Goal: Communication & Community: Participate in discussion

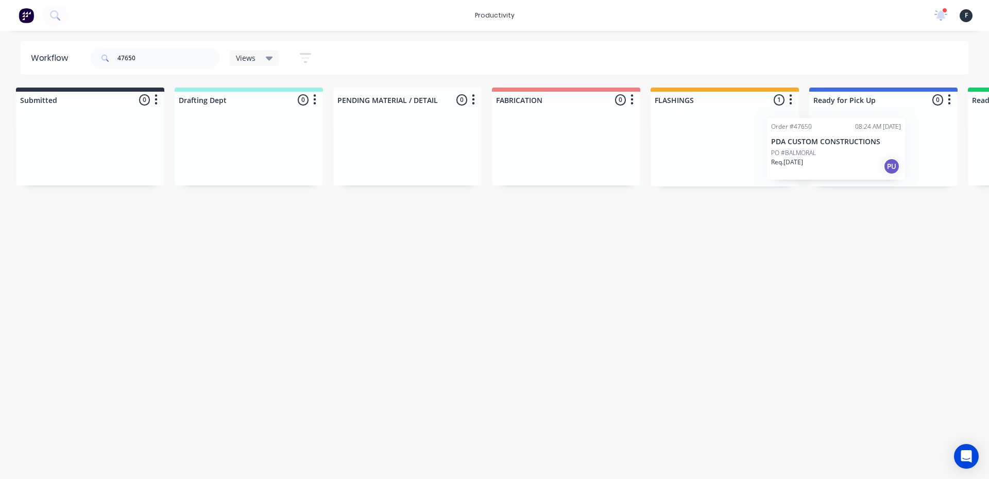
drag, startPoint x: 728, startPoint y: 157, endPoint x: 855, endPoint y: 159, distance: 126.8
click at [855, 159] on div "Submitted 0 Sort By Created date Required date Order number Customer name Most …" at bounding box center [845, 137] width 1719 height 99
type input "47650"
click at [850, 159] on p "Req. [DATE]" at bounding box center [834, 160] width 32 height 9
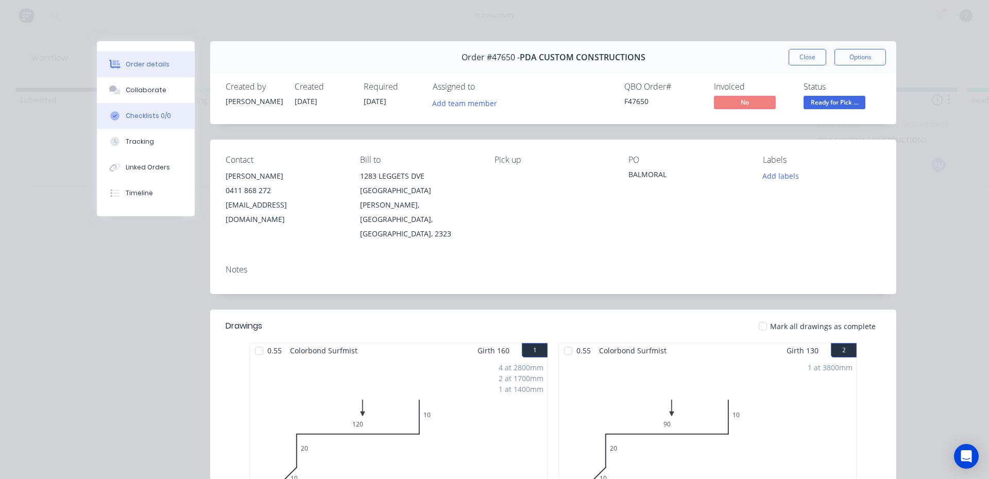
click at [169, 90] on button "Collaborate" at bounding box center [146, 90] width 98 height 26
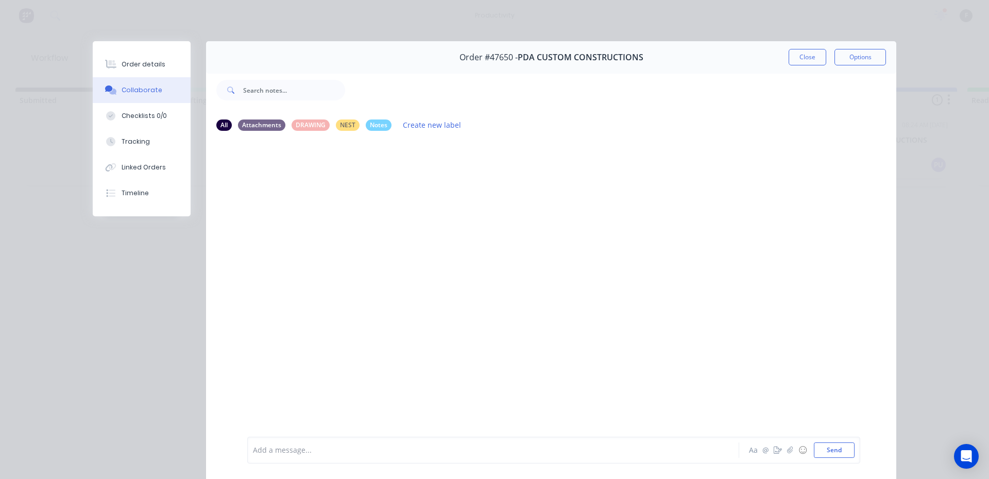
click at [437, 458] on div "Add a message... Aa @ ☺ Send" at bounding box center [553, 450] width 613 height 27
drag, startPoint x: 435, startPoint y: 439, endPoint x: 436, endPoint y: 449, distance: 10.4
click at [436, 443] on div "Add a message... Aa @ ☺ Send" at bounding box center [553, 450] width 613 height 27
click at [436, 452] on div at bounding box center [479, 450] width 451 height 11
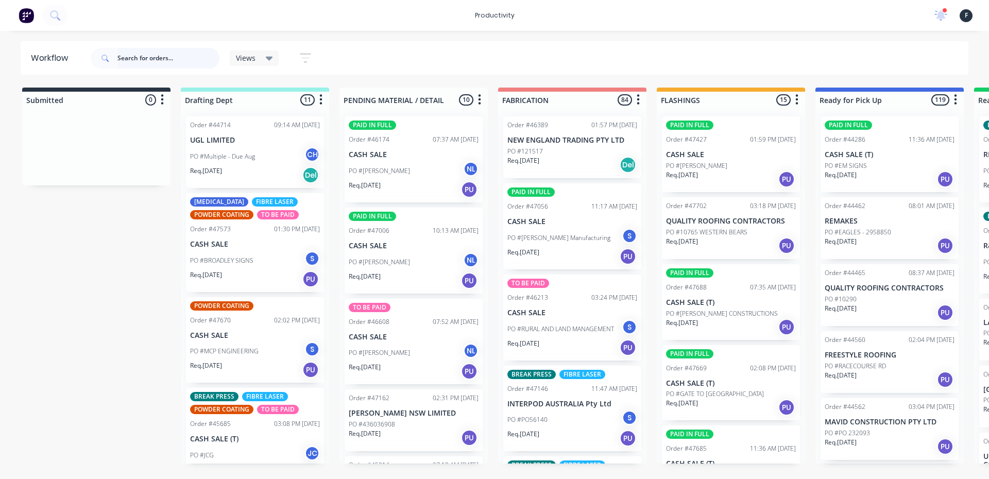
click at [174, 53] on input "text" at bounding box center [168, 58] width 102 height 21
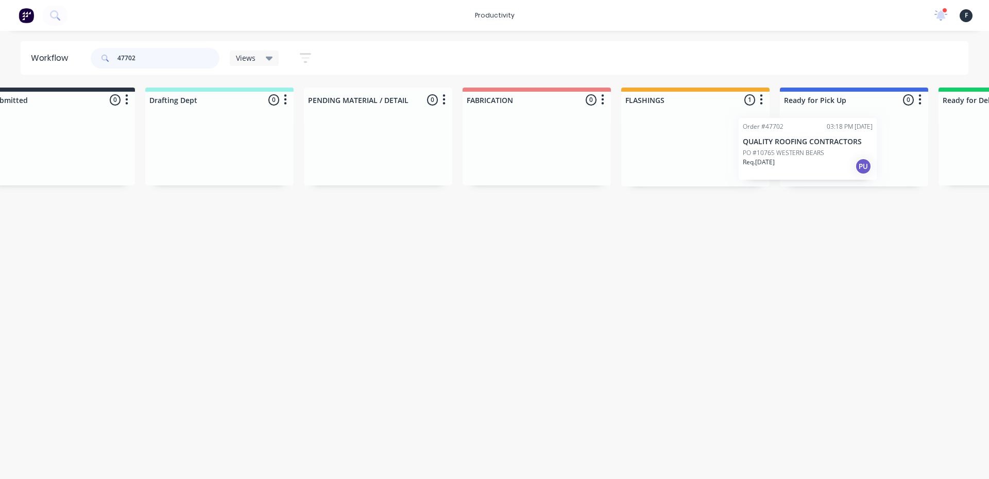
drag, startPoint x: 703, startPoint y: 144, endPoint x: 802, endPoint y: 145, distance: 98.4
click at [802, 145] on div "Submitted 0 Sort By Created date Required date Order number Customer name Most …" at bounding box center [816, 137] width 1719 height 99
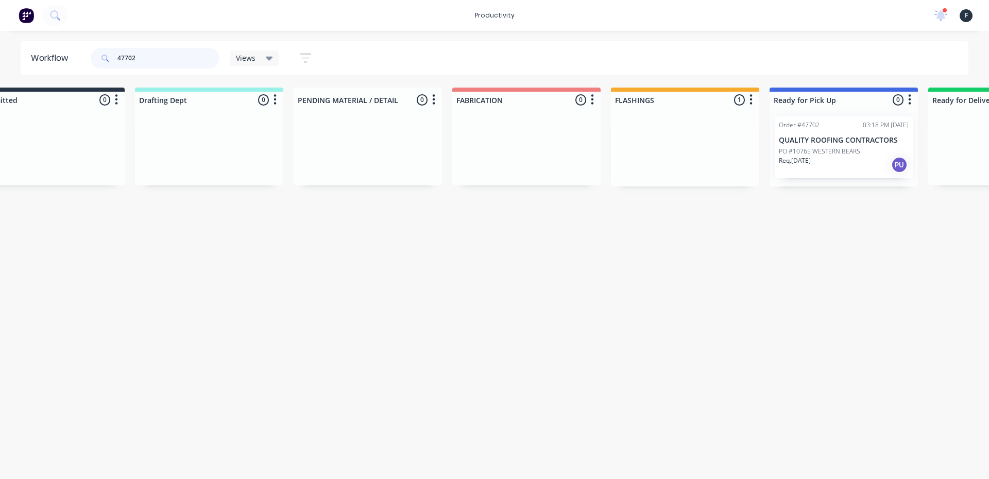
type input "47702"
click at [835, 148] on div at bounding box center [844, 147] width 148 height 78
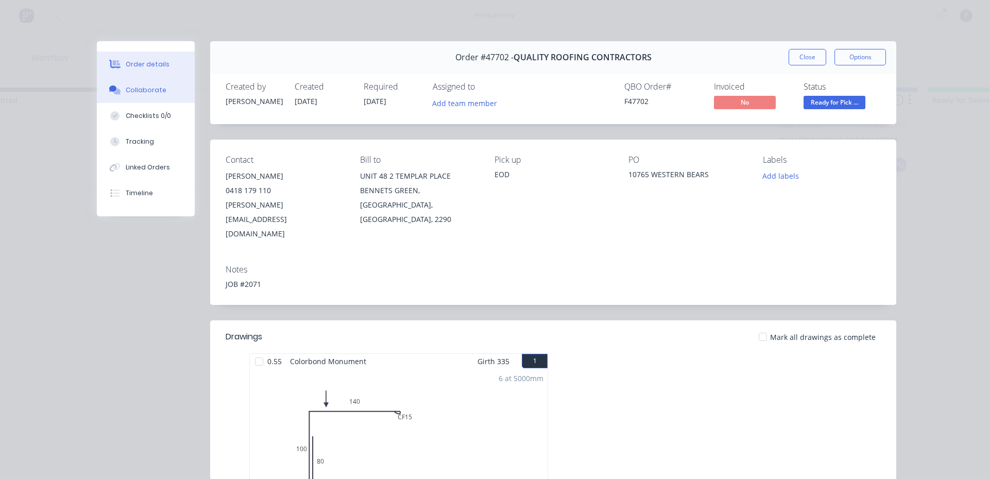
click at [107, 88] on div at bounding box center [114, 90] width 15 height 9
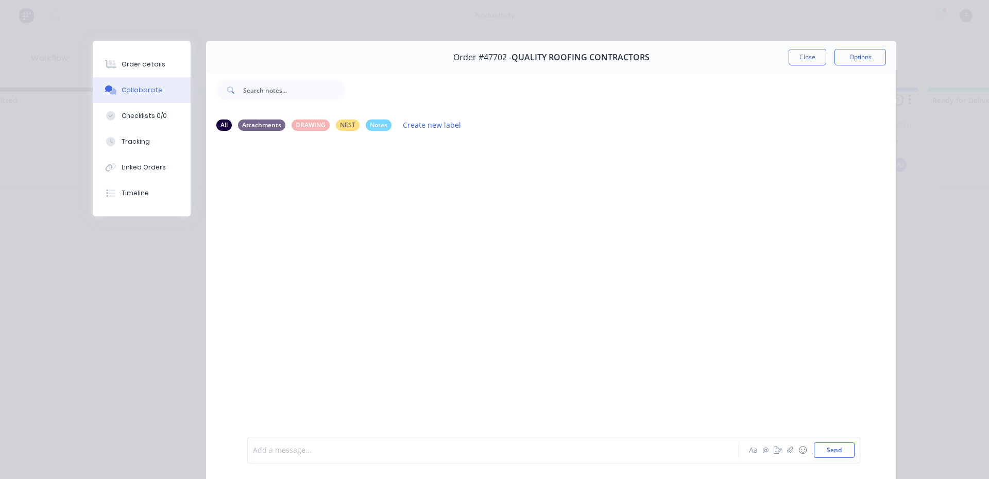
click at [313, 454] on div at bounding box center [479, 450] width 451 height 11
click at [806, 55] on button "Close" at bounding box center [808, 57] width 38 height 16
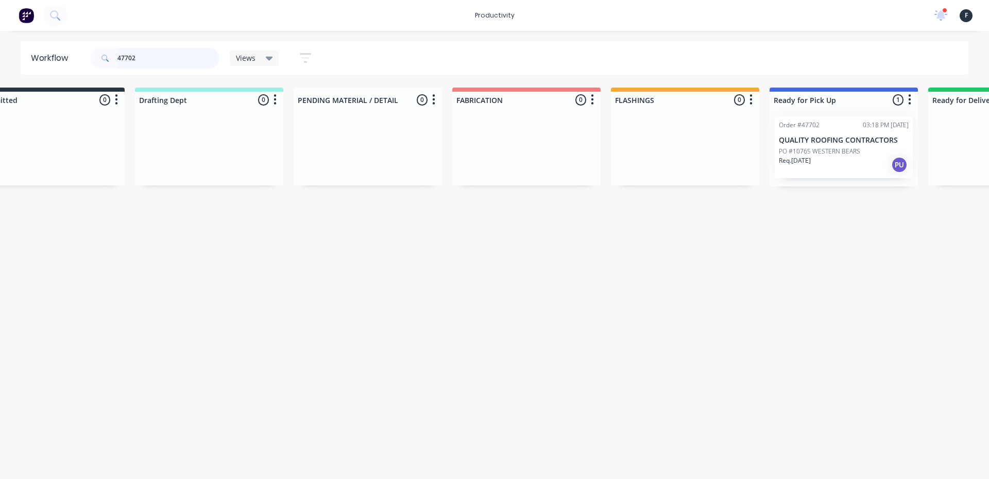
click at [168, 55] on input "47702" at bounding box center [168, 58] width 102 height 21
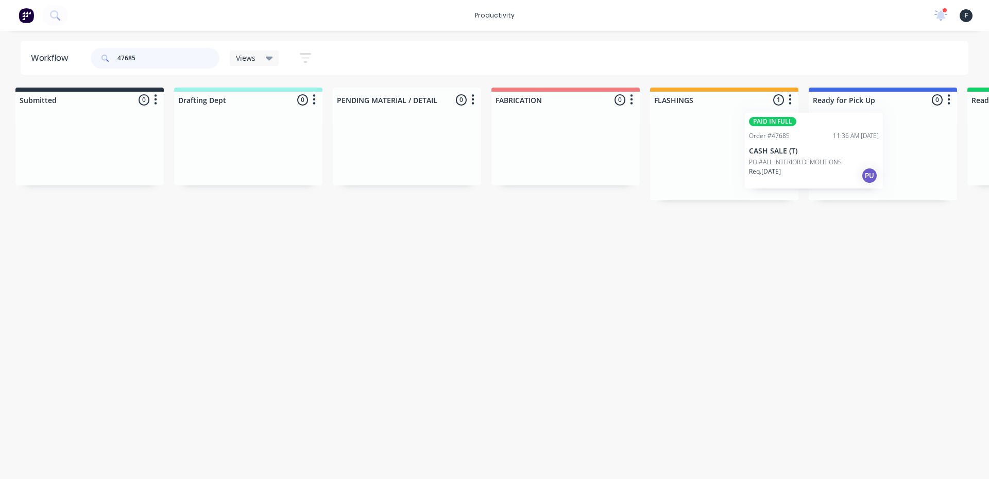
scroll to position [0, 11]
drag, startPoint x: 779, startPoint y: 170, endPoint x: 867, endPoint y: 165, distance: 88.2
click at [867, 165] on div "Submitted 0 Sort By Created date Required date Order number Customer name Most …" at bounding box center [841, 144] width 1719 height 113
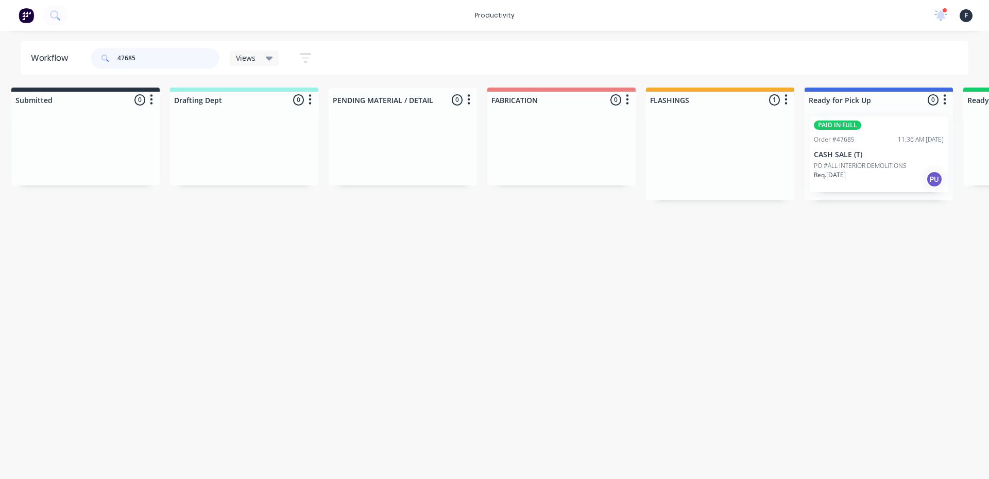
type input "47685"
click at [867, 165] on div "PAID IN FULL Order #47685 11:36 AM 10/09/25 CASH SALE (T) PO #ALL INTERIOR DEMO…" at bounding box center [879, 154] width 148 height 92
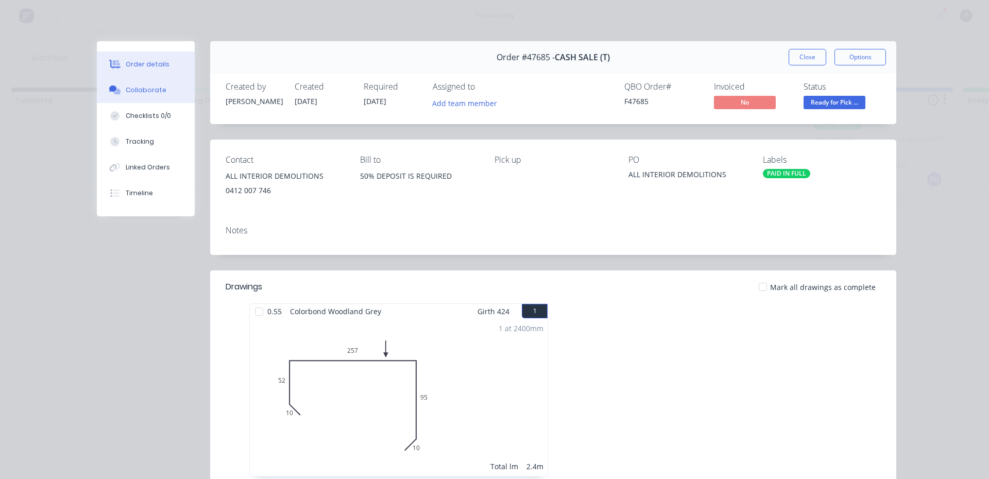
click at [164, 92] on button "Collaborate" at bounding box center [146, 90] width 98 height 26
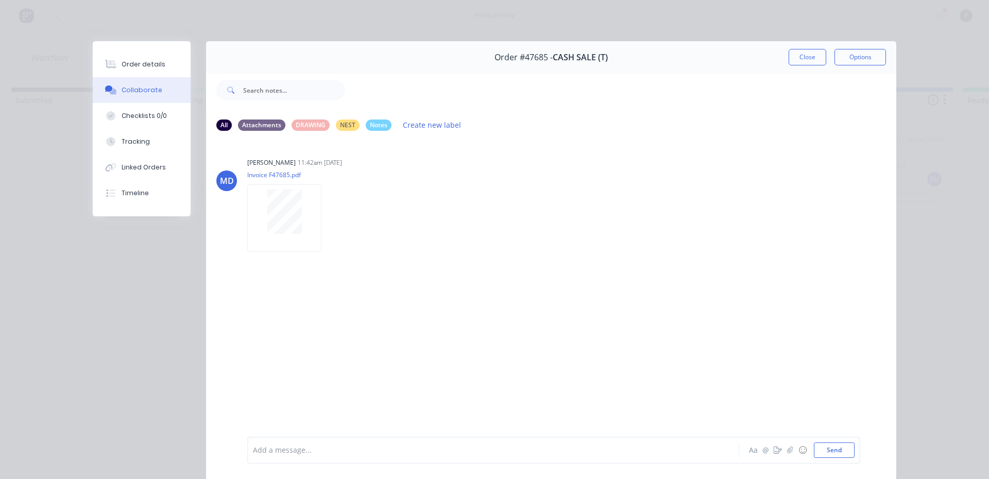
click at [313, 448] on div at bounding box center [479, 450] width 451 height 11
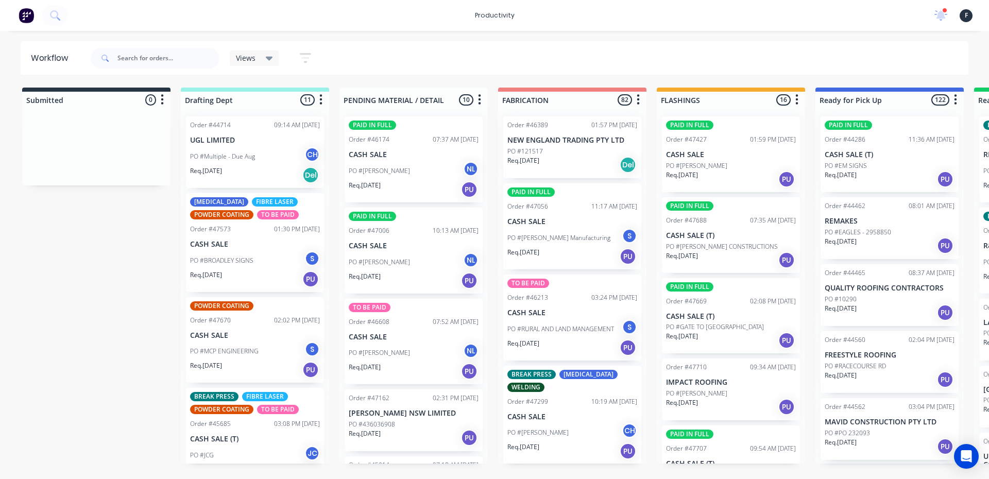
scroll to position [0, 21]
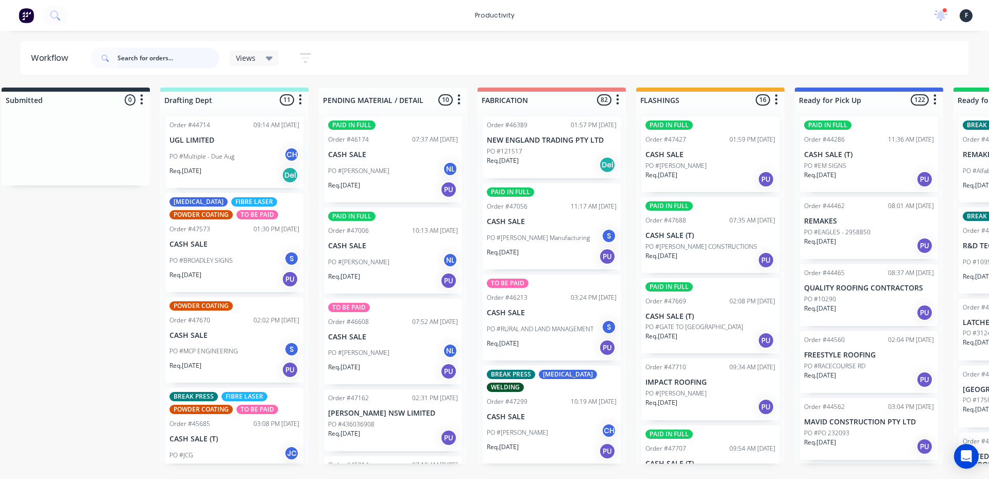
drag, startPoint x: 168, startPoint y: 56, endPoint x: 162, endPoint y: 55, distance: 5.8
click at [169, 56] on input "text" at bounding box center [168, 58] width 102 height 21
type input "47600"
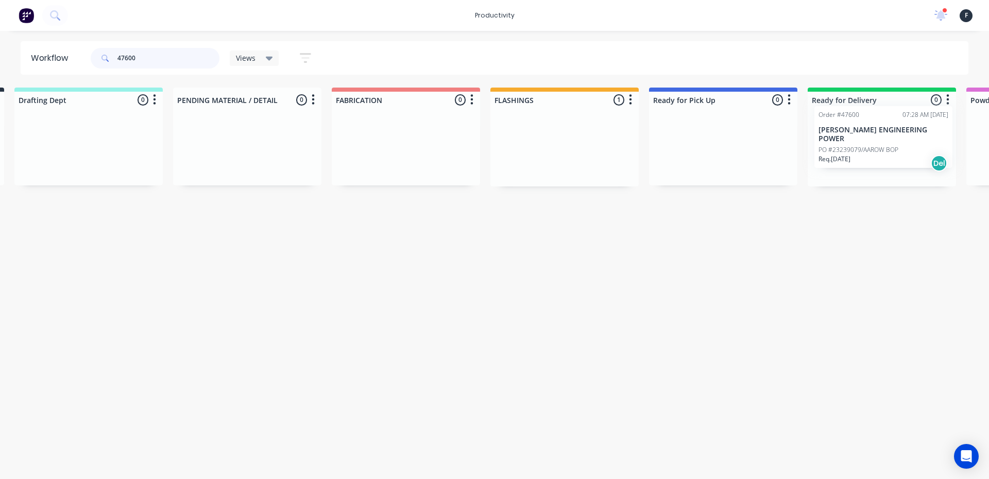
drag, startPoint x: 692, startPoint y: 175, endPoint x: 808, endPoint y: 165, distance: 115.9
click at [835, 165] on div "Submitted 0 Sort By Created date Required date Order number Customer name Most …" at bounding box center [685, 137] width 1719 height 99
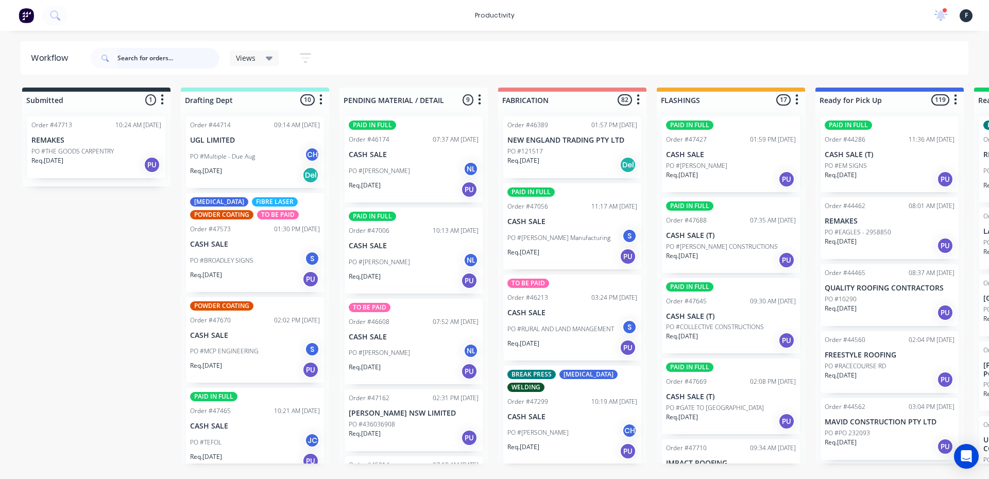
click at [183, 64] on input "text" at bounding box center [168, 58] width 102 height 21
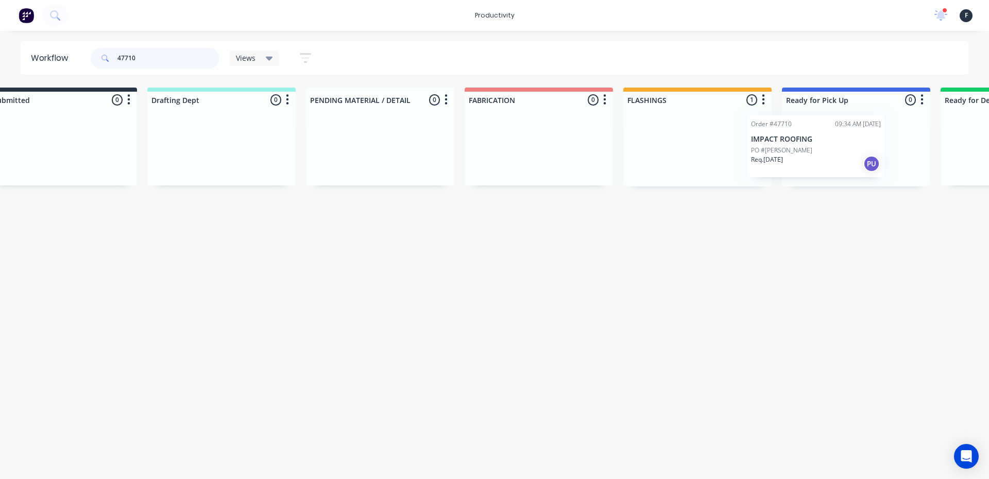
drag, startPoint x: 688, startPoint y: 162, endPoint x: 780, endPoint y: 161, distance: 91.7
click at [780, 161] on div "Submitted 0 Sort By Created date Required date Order number Customer name Most …" at bounding box center [818, 137] width 1719 height 99
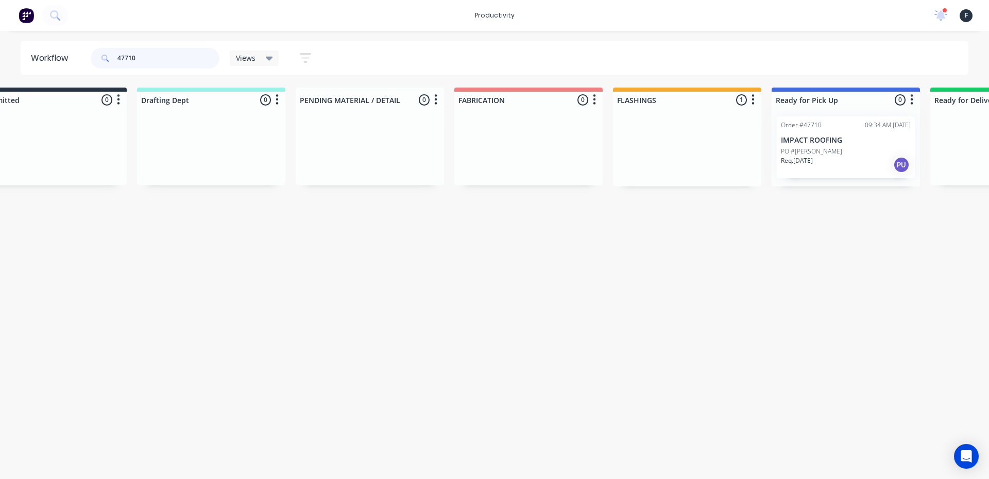
type input "47710"
click at [800, 158] on div at bounding box center [846, 147] width 148 height 78
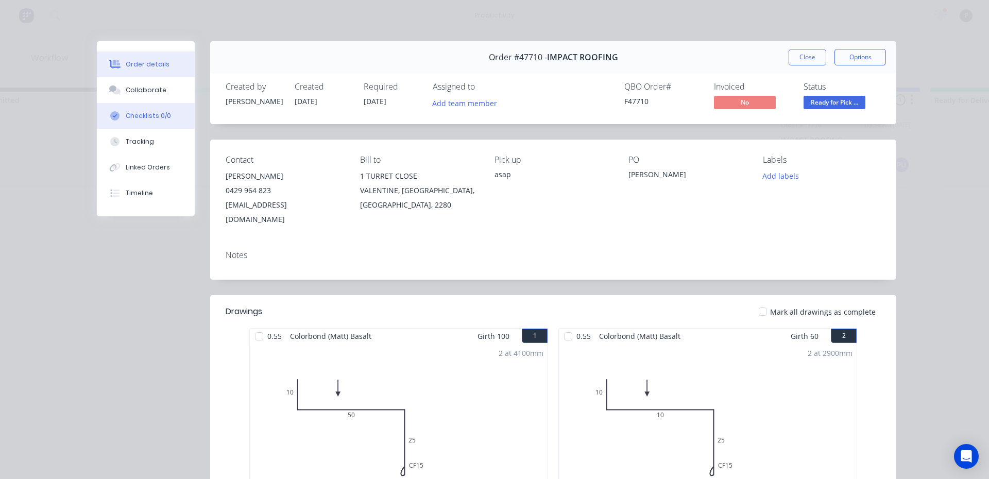
click at [120, 109] on button "Checklists 0/0" at bounding box center [146, 116] width 98 height 26
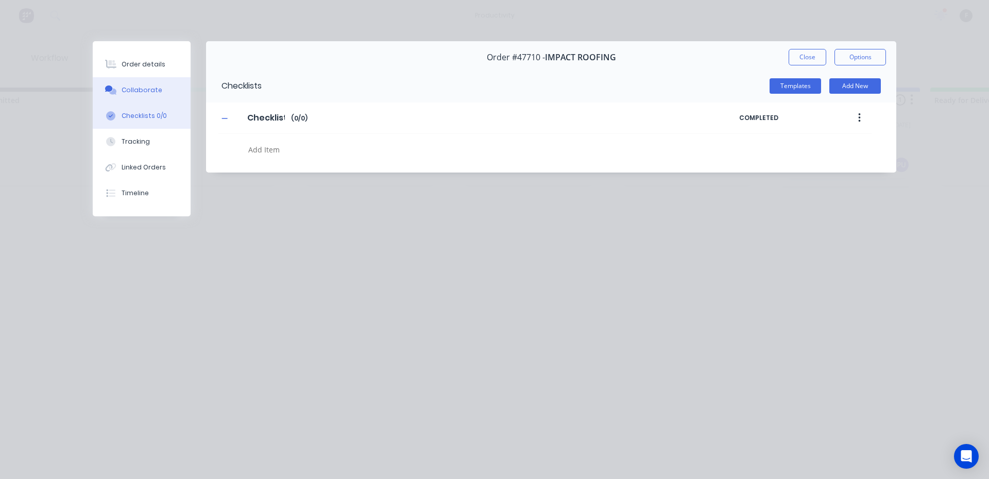
click at [123, 94] on div "Collaborate" at bounding box center [142, 90] width 41 height 9
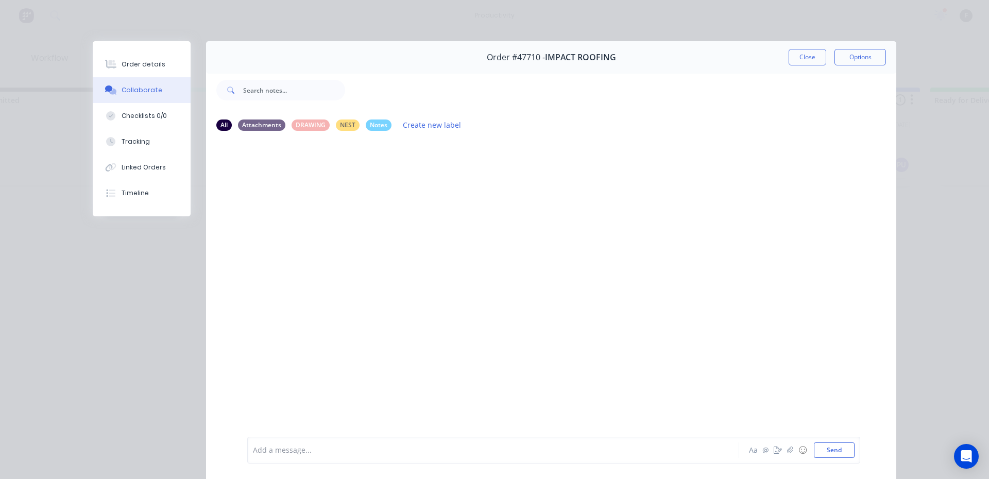
click at [307, 443] on div "Add a message..." at bounding box center [478, 450] width 451 height 15
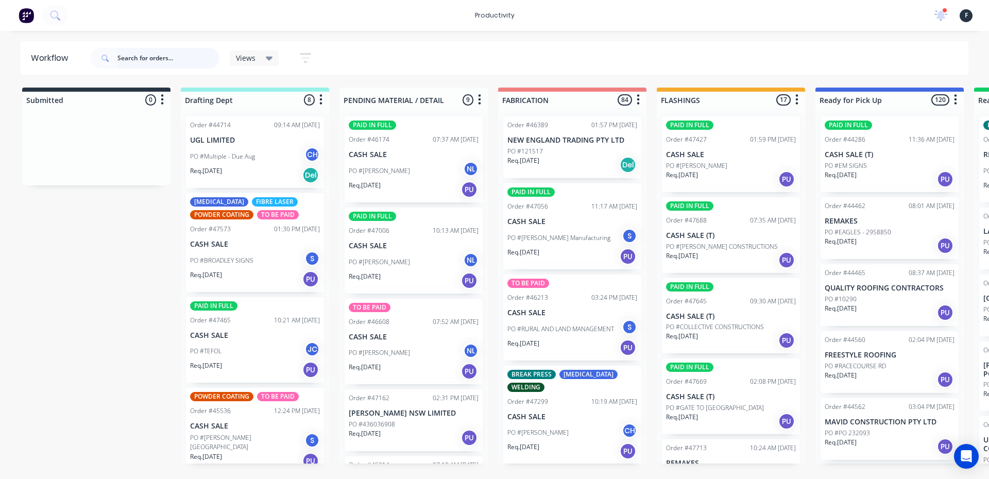
click at [152, 60] on input "text" at bounding box center [168, 58] width 102 height 21
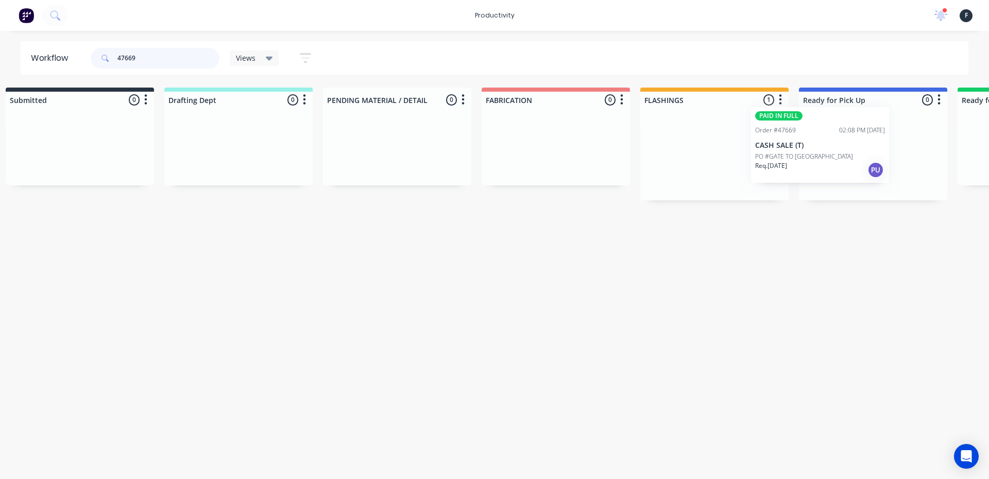
scroll to position [0, 26]
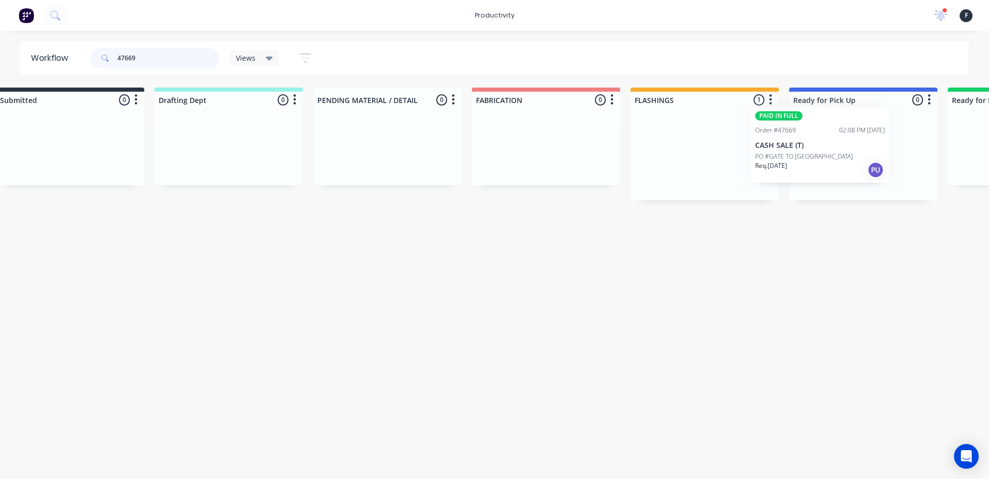
drag, startPoint x: 779, startPoint y: 164, endPoint x: 889, endPoint y: 155, distance: 110.6
click at [883, 155] on div "Submitted 0 Sort By Created date Required date Order number Customer name Most …" at bounding box center [825, 144] width 1719 height 113
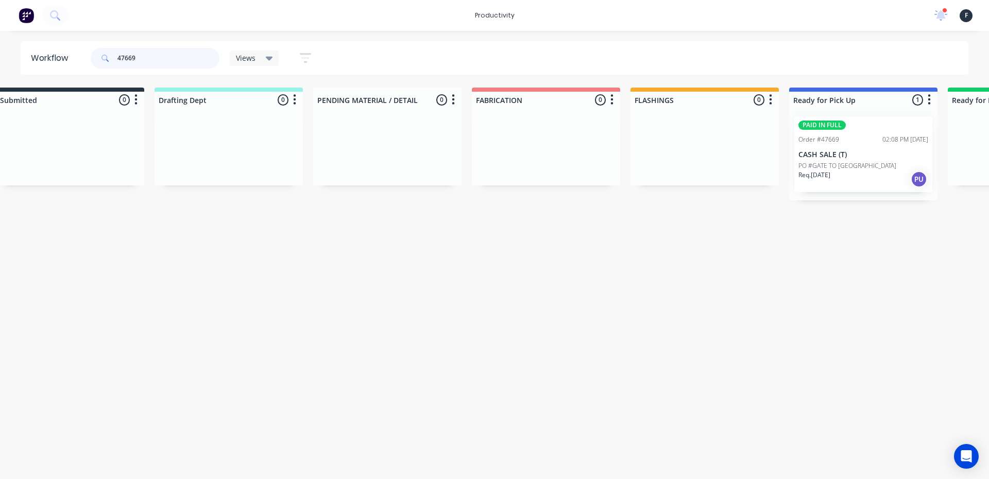
type input "47669"
click at [890, 155] on p "CASH SALE (T)" at bounding box center [864, 154] width 130 height 9
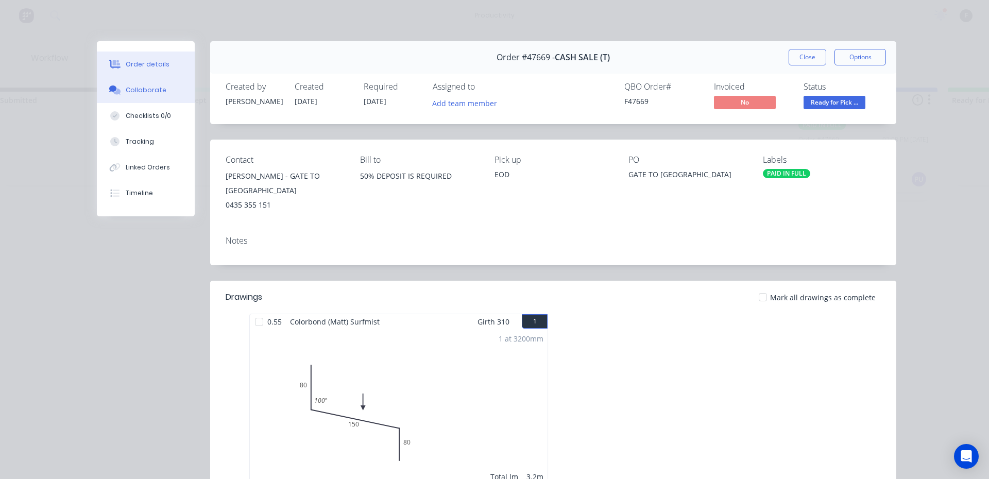
click at [123, 80] on button "Collaborate" at bounding box center [146, 90] width 98 height 26
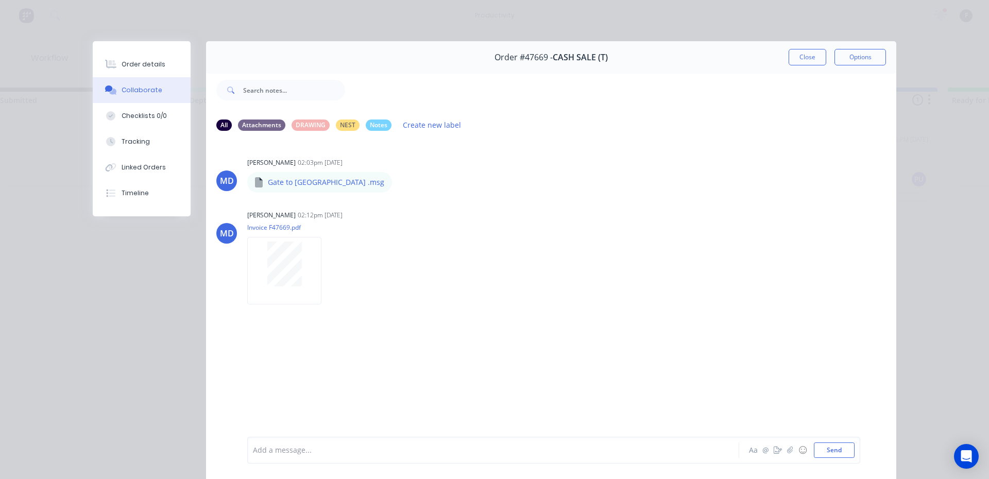
click at [532, 446] on div at bounding box center [479, 450] width 451 height 11
click at [828, 61] on div "Close Options" at bounding box center [837, 57] width 97 height 16
click at [819, 61] on button "Close" at bounding box center [808, 57] width 38 height 16
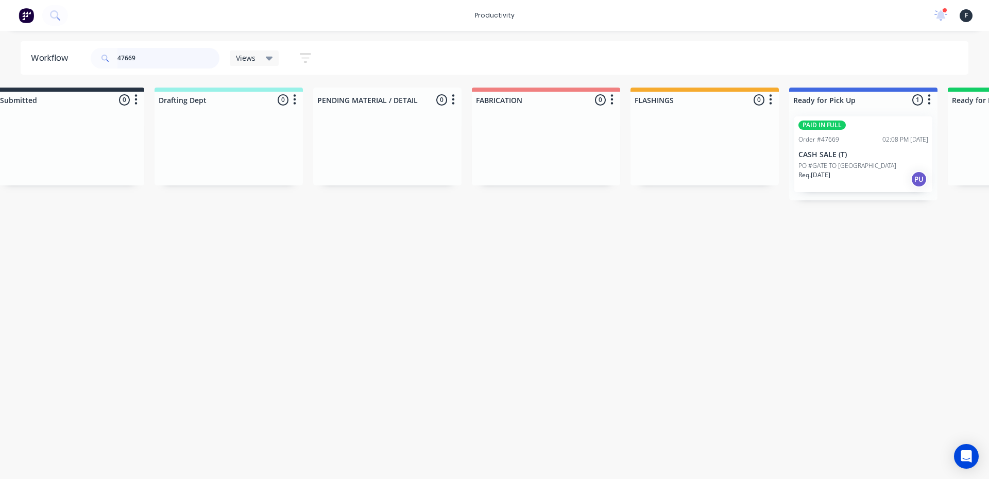
click at [198, 55] on input "47669" at bounding box center [168, 58] width 102 height 21
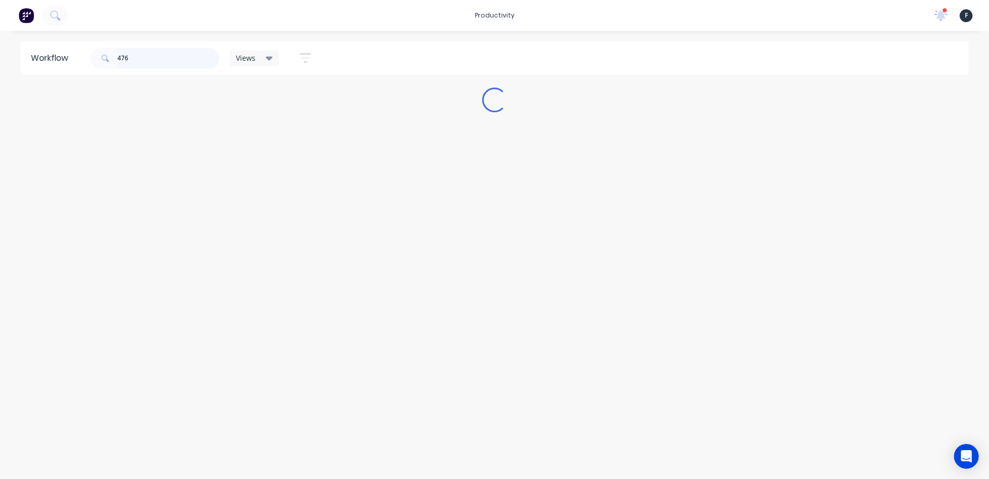
scroll to position [0, 0]
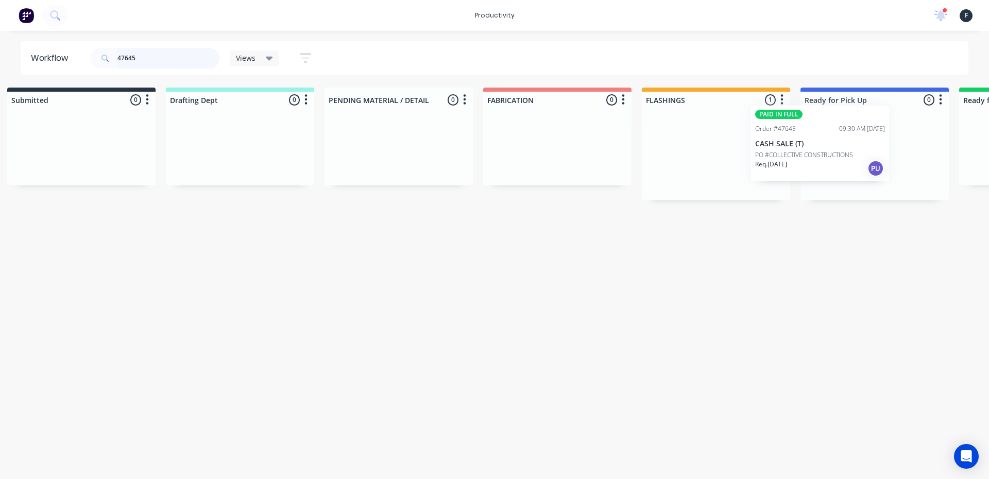
drag, startPoint x: 753, startPoint y: 169, endPoint x: 855, endPoint y: 157, distance: 102.7
click at [849, 157] on div "Submitted 0 Sort By Created date Required date Order number Customer name Most …" at bounding box center [836, 144] width 1719 height 113
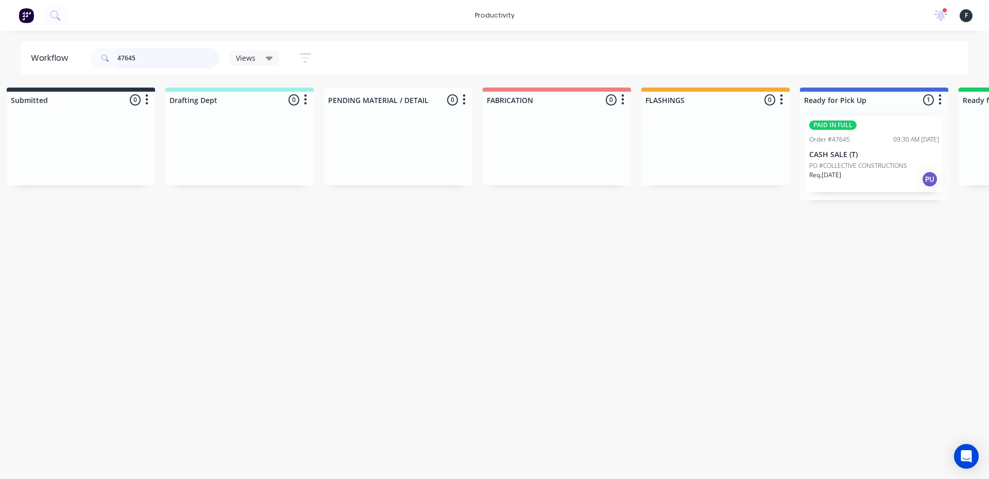
type input "47645"
click at [872, 157] on p "CASH SALE (T)" at bounding box center [875, 154] width 130 height 9
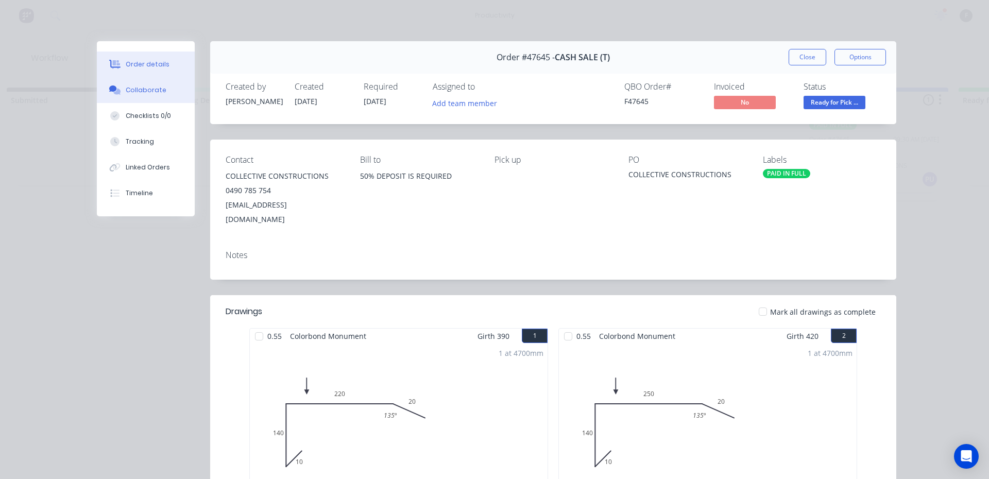
click at [147, 91] on div "Collaborate" at bounding box center [146, 90] width 41 height 9
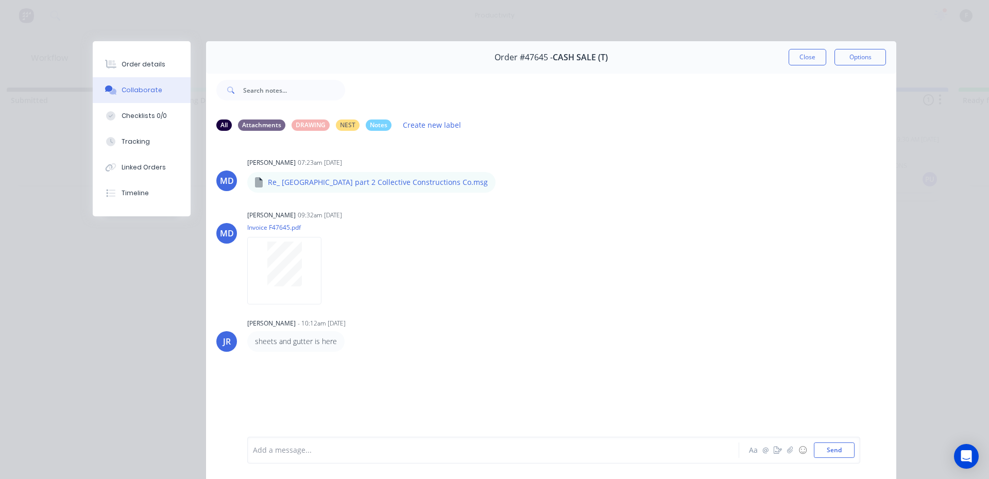
click at [681, 461] on div "Add a message... Aa @ ☺ Send" at bounding box center [553, 450] width 613 height 27
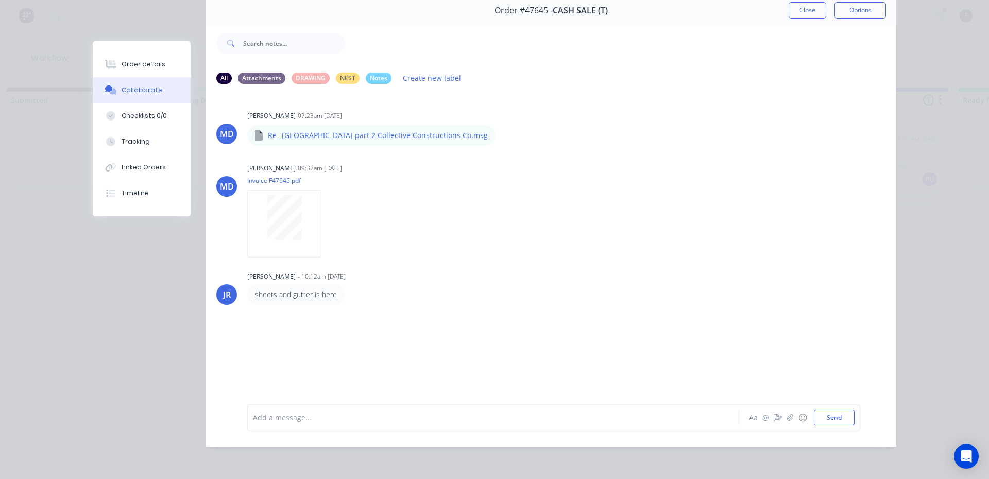
scroll to position [55, 0]
click at [687, 413] on div at bounding box center [479, 417] width 451 height 11
click at [804, 7] on button "Close" at bounding box center [808, 10] width 38 height 16
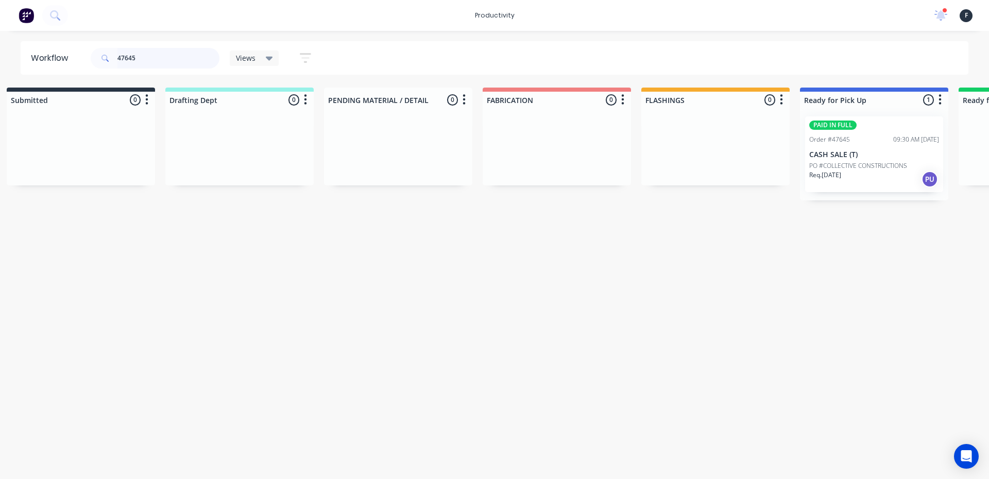
click at [198, 53] on input "47645" at bounding box center [168, 58] width 102 height 21
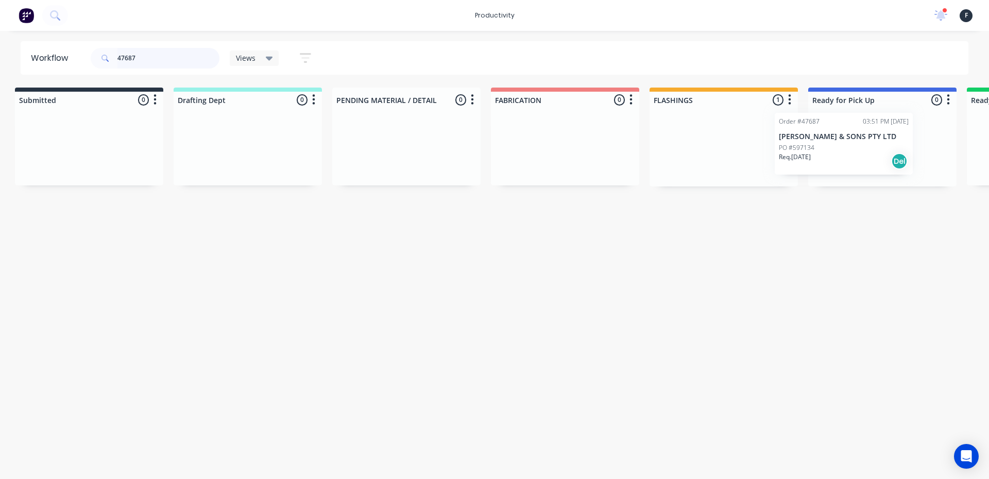
drag, startPoint x: 761, startPoint y: 162, endPoint x: 877, endPoint y: 157, distance: 116.0
click at [877, 157] on div "Submitted 0 Sort By Created date Required date Order number Customer name Most …" at bounding box center [844, 137] width 1719 height 99
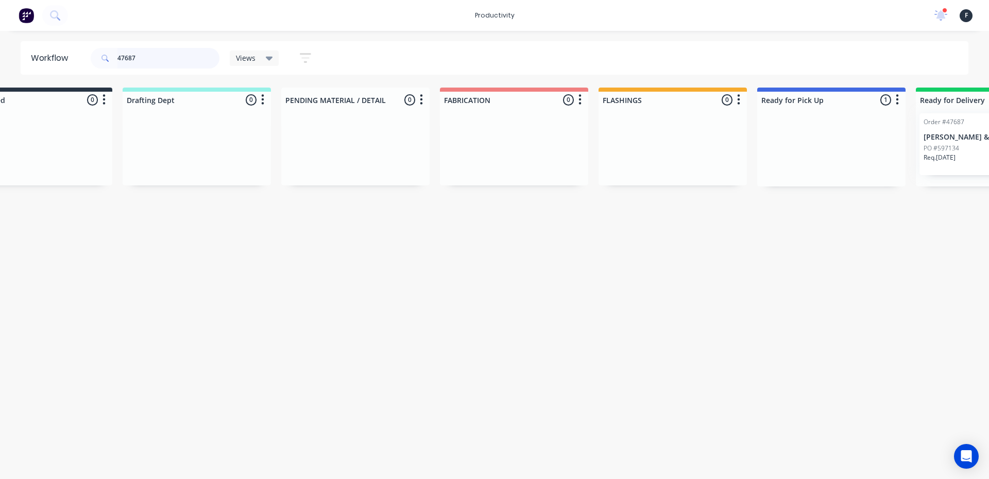
drag, startPoint x: 877, startPoint y: 157, endPoint x: 989, endPoint y: 152, distance: 112.5
click at [989, 152] on div "Submitted 0 Sort By Created date Required date Order number Customer name Most …" at bounding box center [793, 137] width 1719 height 99
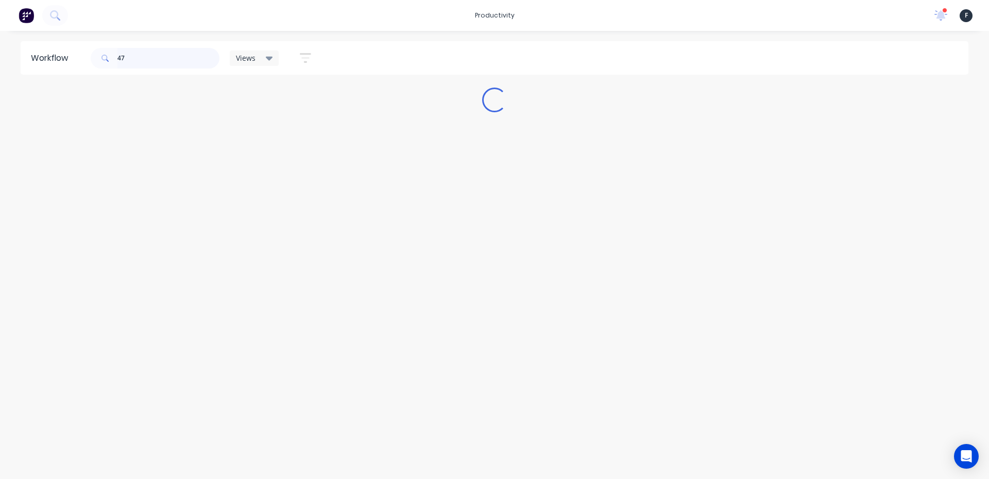
scroll to position [0, 0]
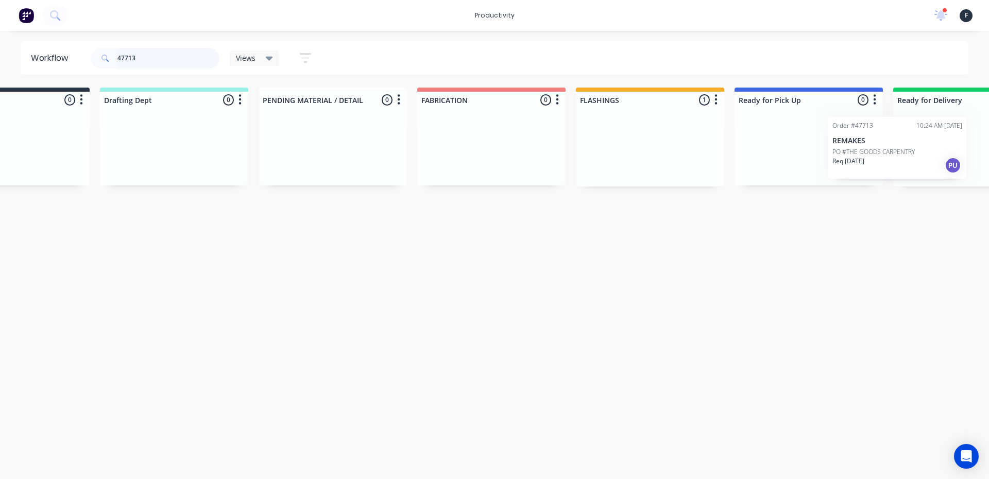
drag, startPoint x: 688, startPoint y: 151, endPoint x: 862, endPoint y: 151, distance: 173.2
click at [862, 151] on div "Submitted 0 Sort By Created date Required date Order number Customer name Most …" at bounding box center [770, 137] width 1719 height 99
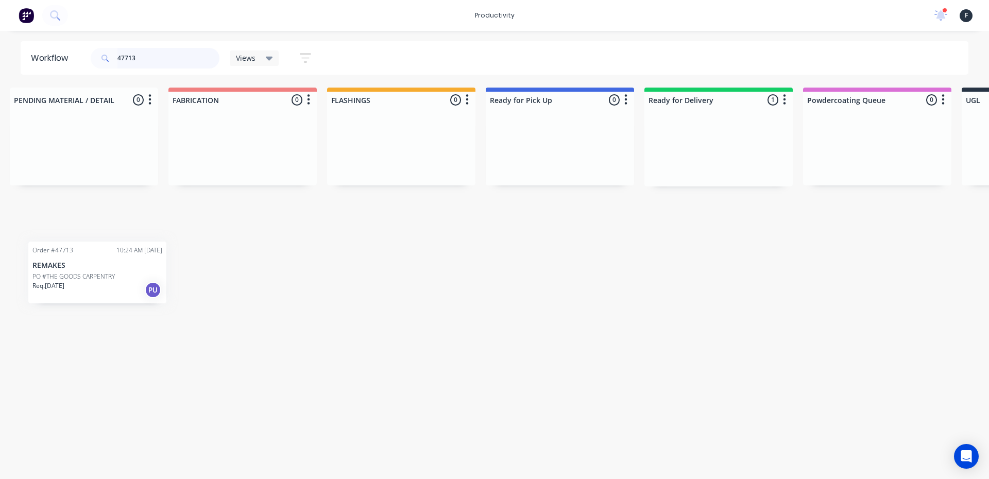
scroll to position [0, 305]
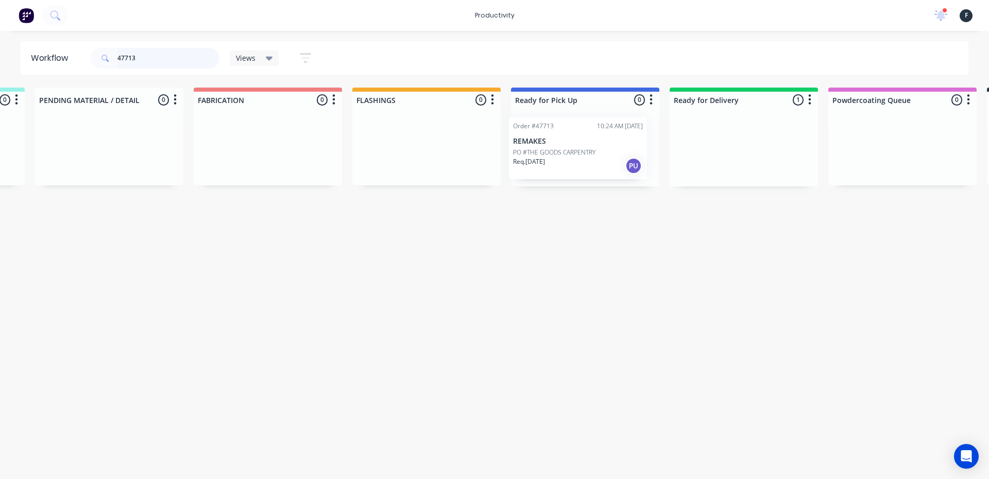
drag, startPoint x: 989, startPoint y: 163, endPoint x: 515, endPoint y: 157, distance: 473.6
click at [515, 157] on div "Submitted 0 Sort By Created date Required date Order number Customer name Most …" at bounding box center [547, 137] width 1719 height 99
type input "47713"
click at [562, 154] on p "PO #THE GOODS CARPENTRY" at bounding box center [561, 151] width 82 height 9
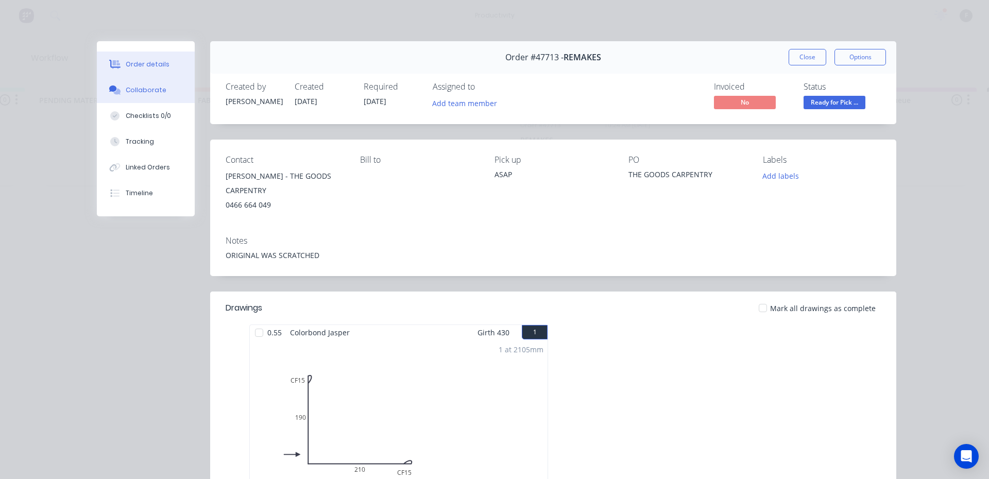
click at [170, 93] on button "Collaborate" at bounding box center [146, 90] width 98 height 26
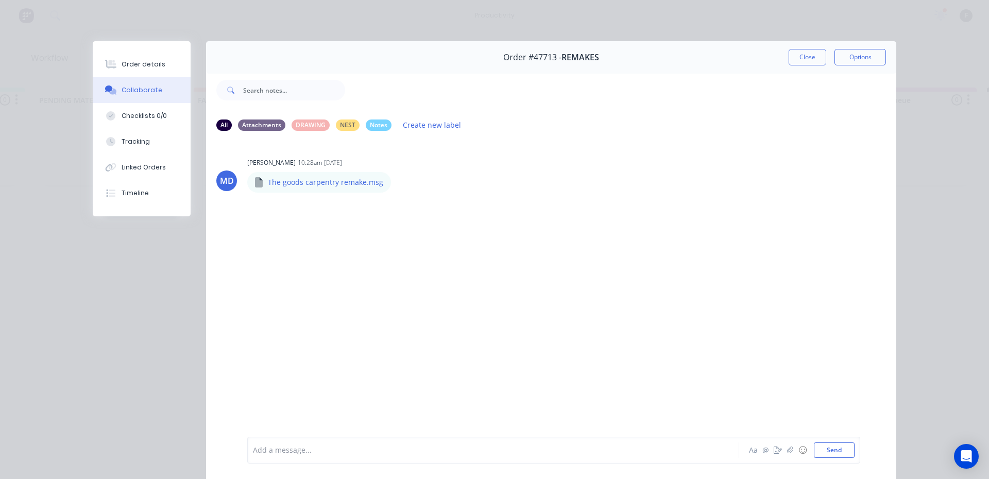
click at [564, 446] on div at bounding box center [479, 450] width 451 height 11
click at [820, 446] on button "Send" at bounding box center [834, 450] width 41 height 15
click at [807, 62] on button "Close" at bounding box center [808, 57] width 38 height 16
